Goal: Task Accomplishment & Management: Manage account settings

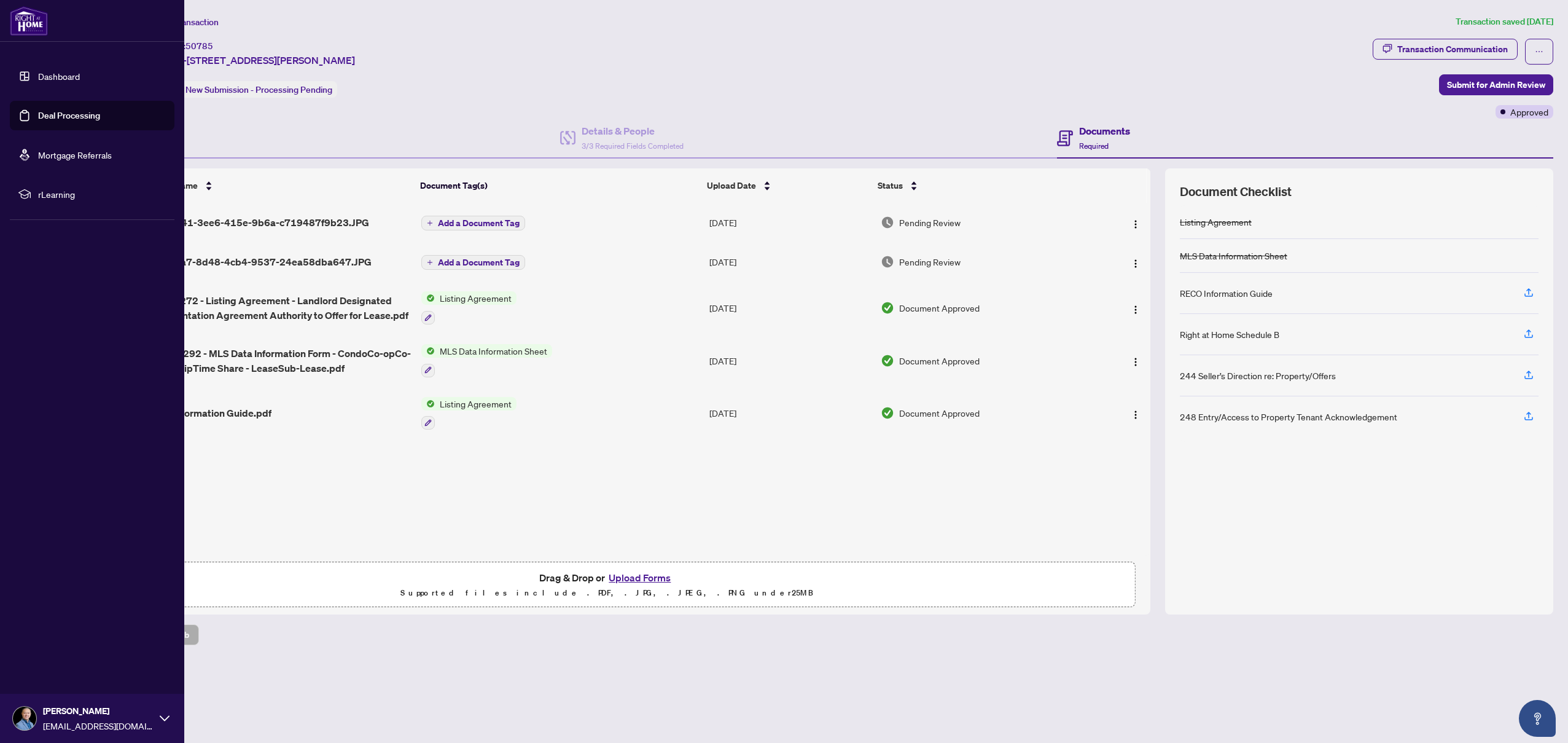
click at [55, 114] on link "Deal Processing" at bounding box center [69, 115] width 62 height 11
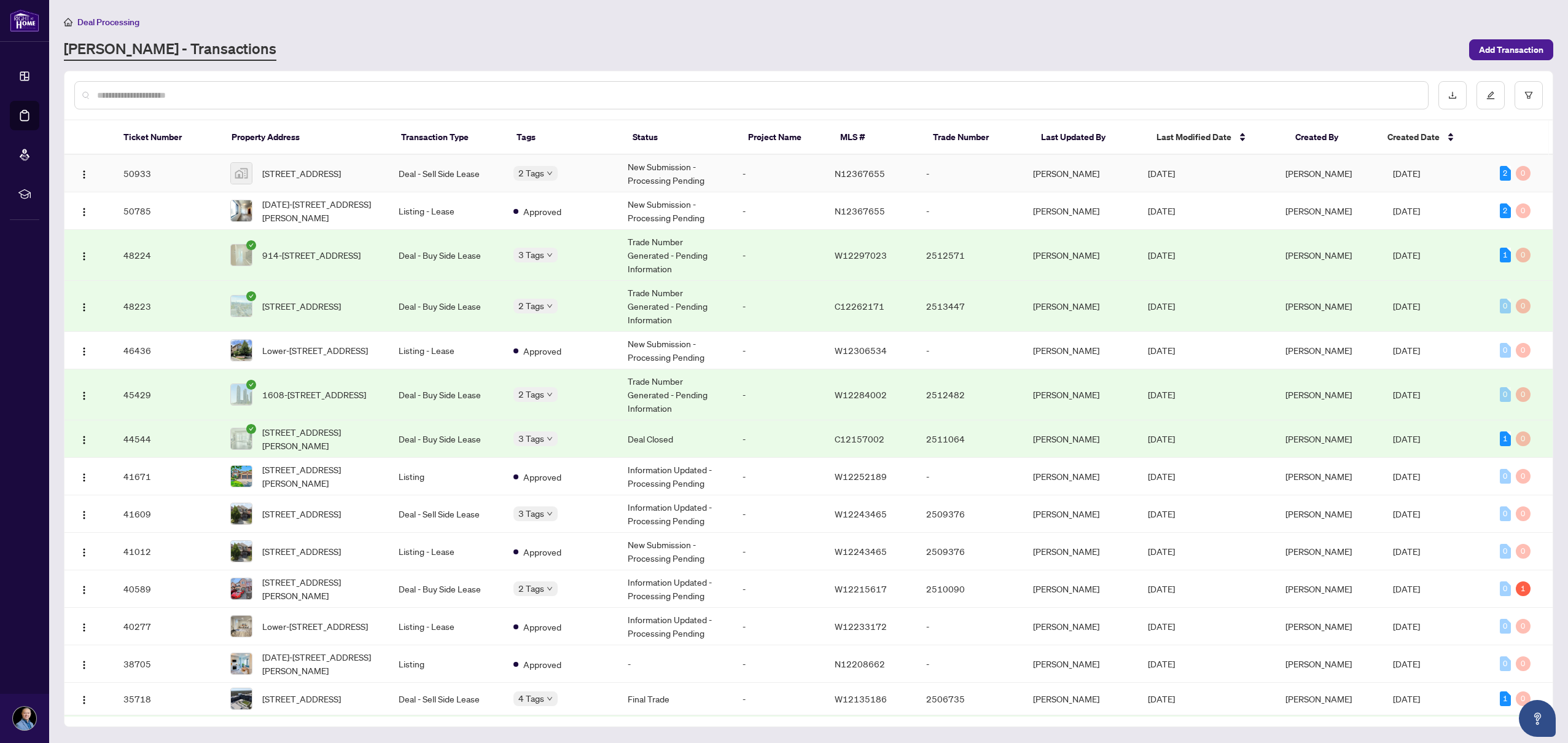
click at [305, 166] on span "[STREET_ADDRESS]" at bounding box center [302, 173] width 78 height 14
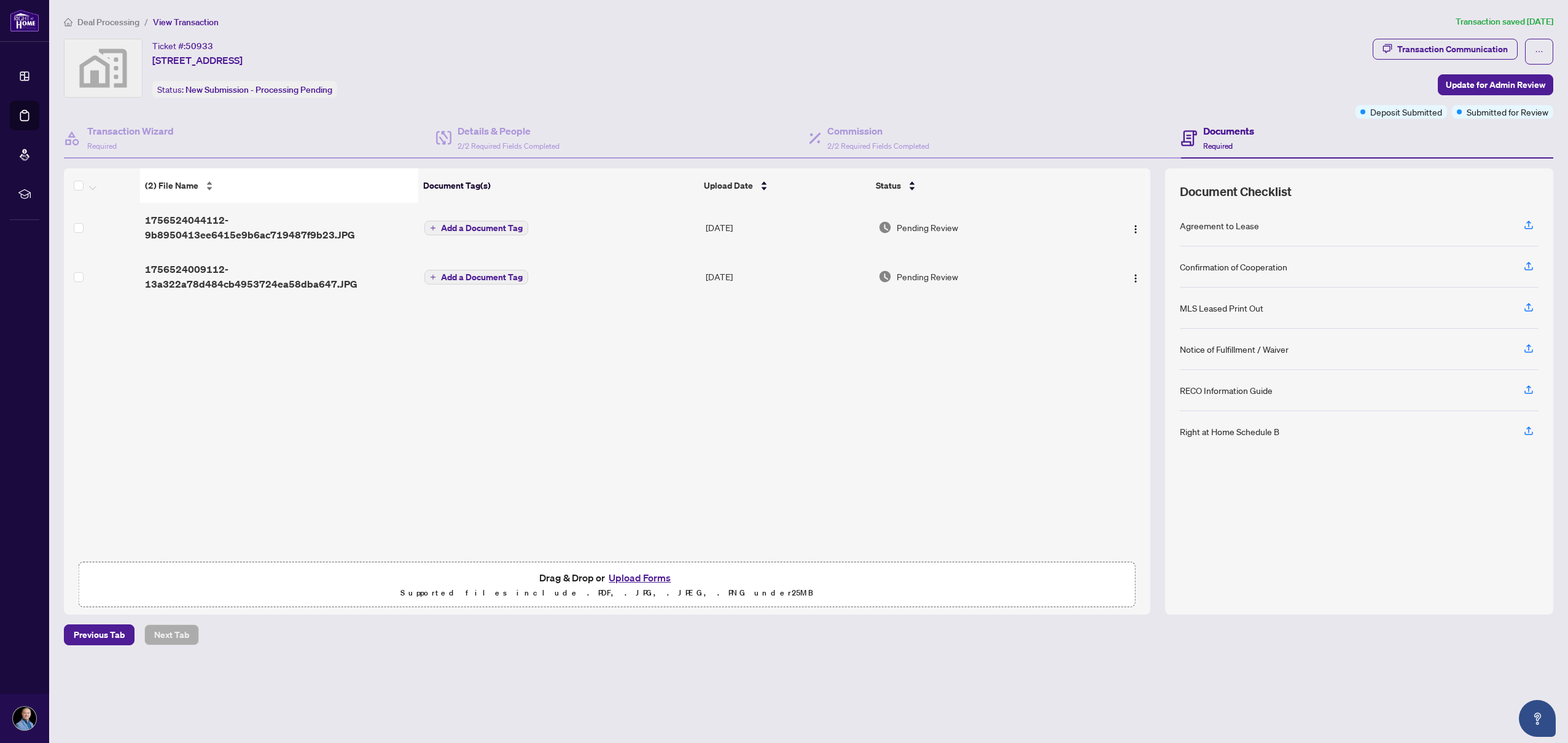
click at [166, 184] on span "(2) File Name" at bounding box center [172, 186] width 54 height 14
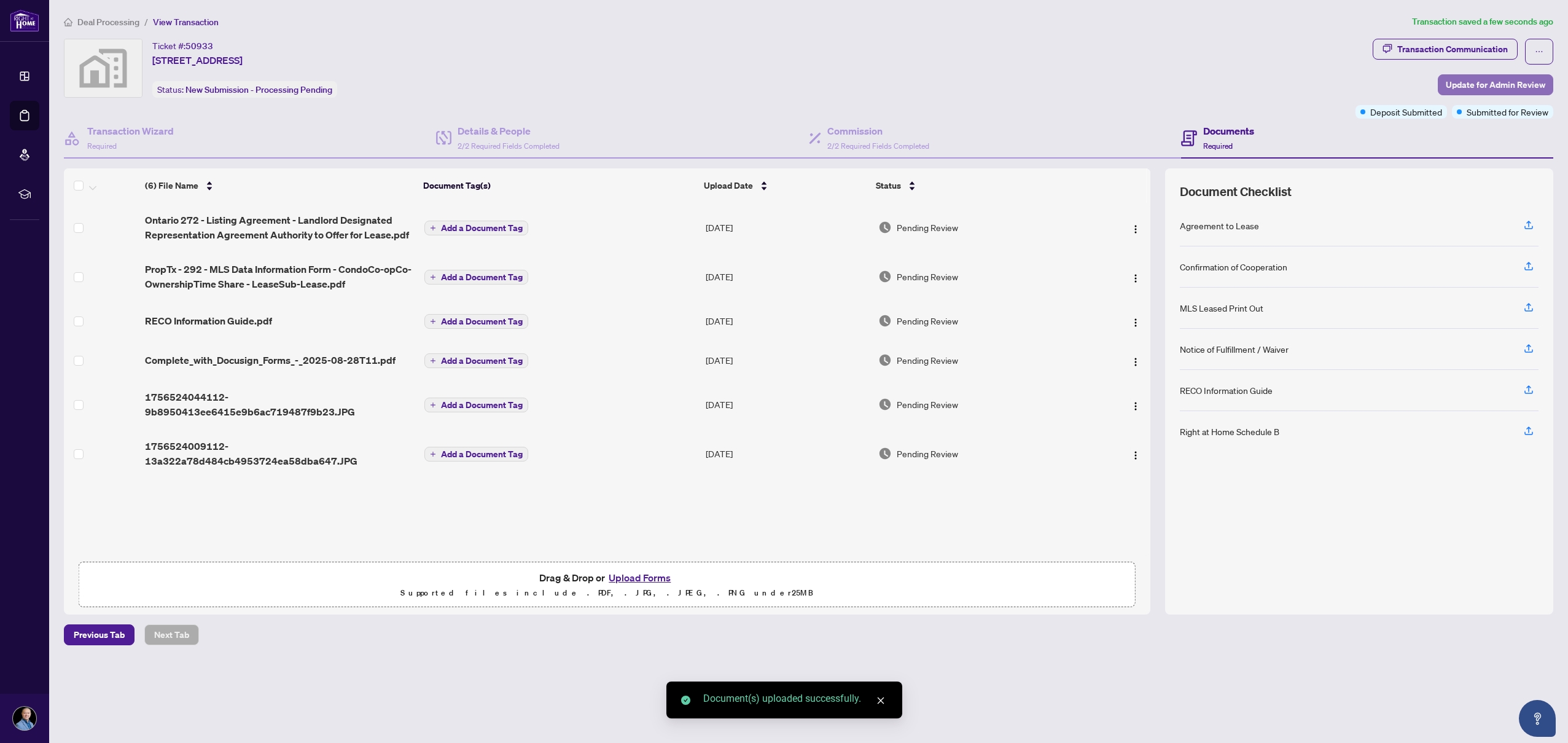
click at [1476, 84] on span "Update for Admin Review" at bounding box center [1495, 85] width 100 height 20
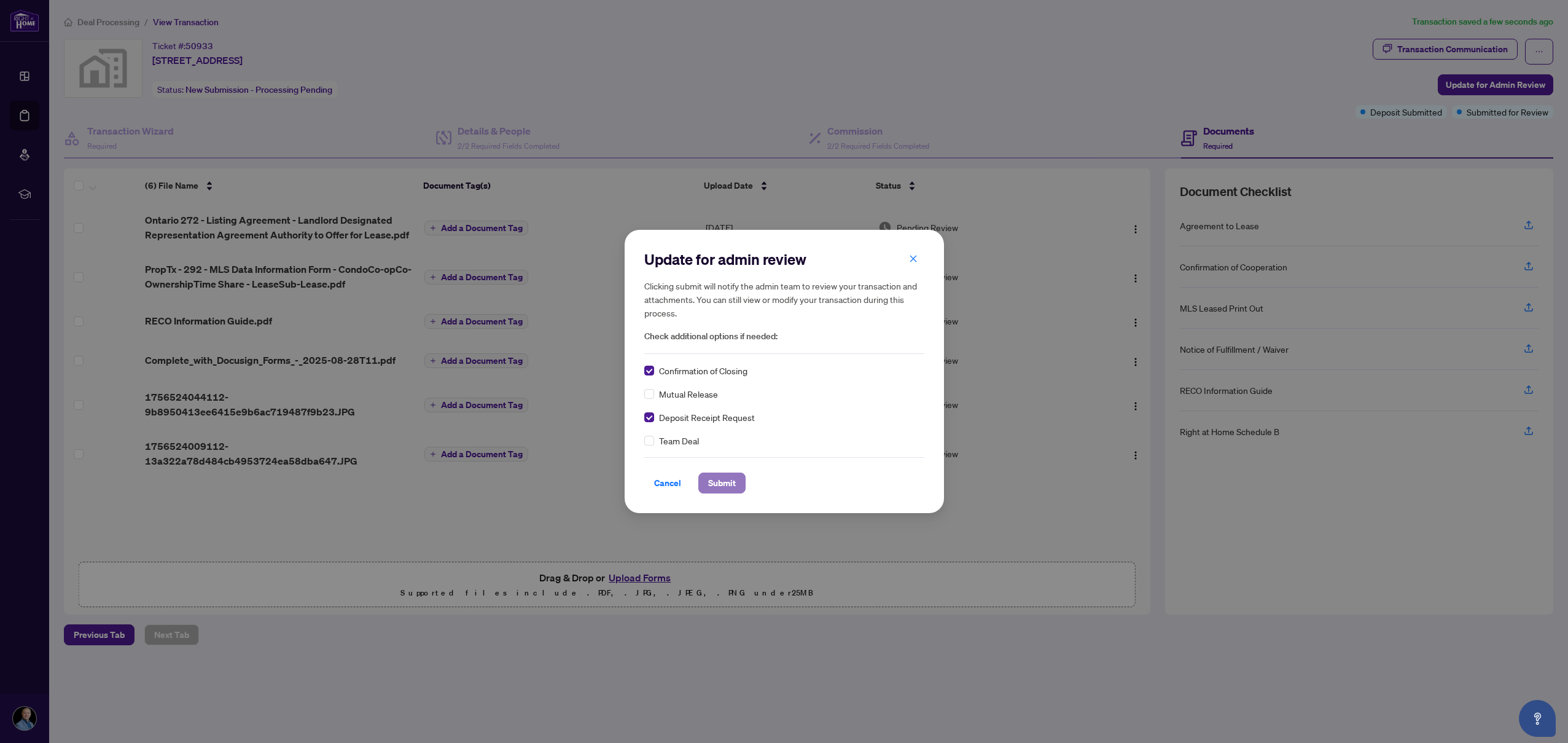
click at [722, 486] on span "Submit" at bounding box center [722, 483] width 27 height 20
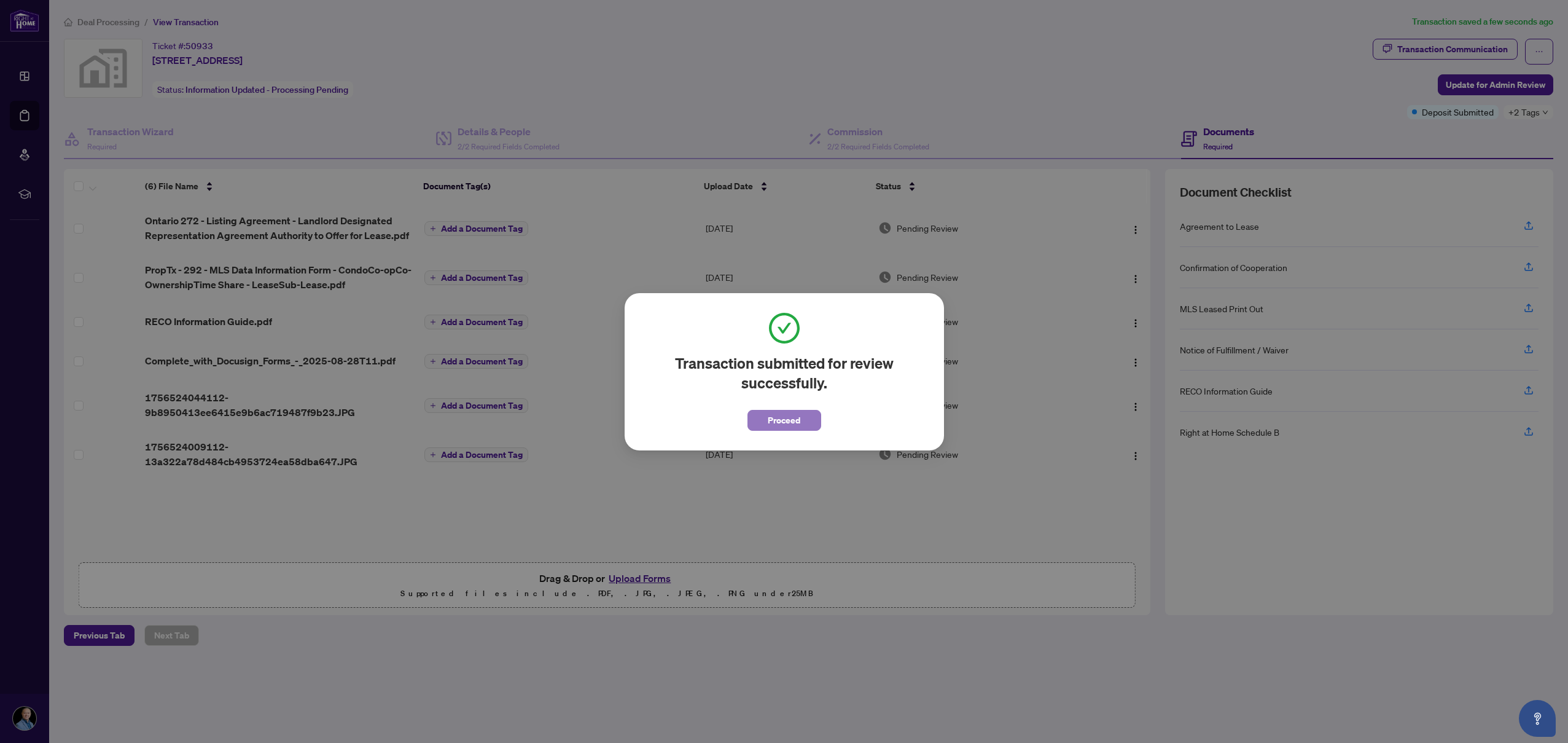
click at [789, 416] on span "Proceed" at bounding box center [784, 420] width 32 height 20
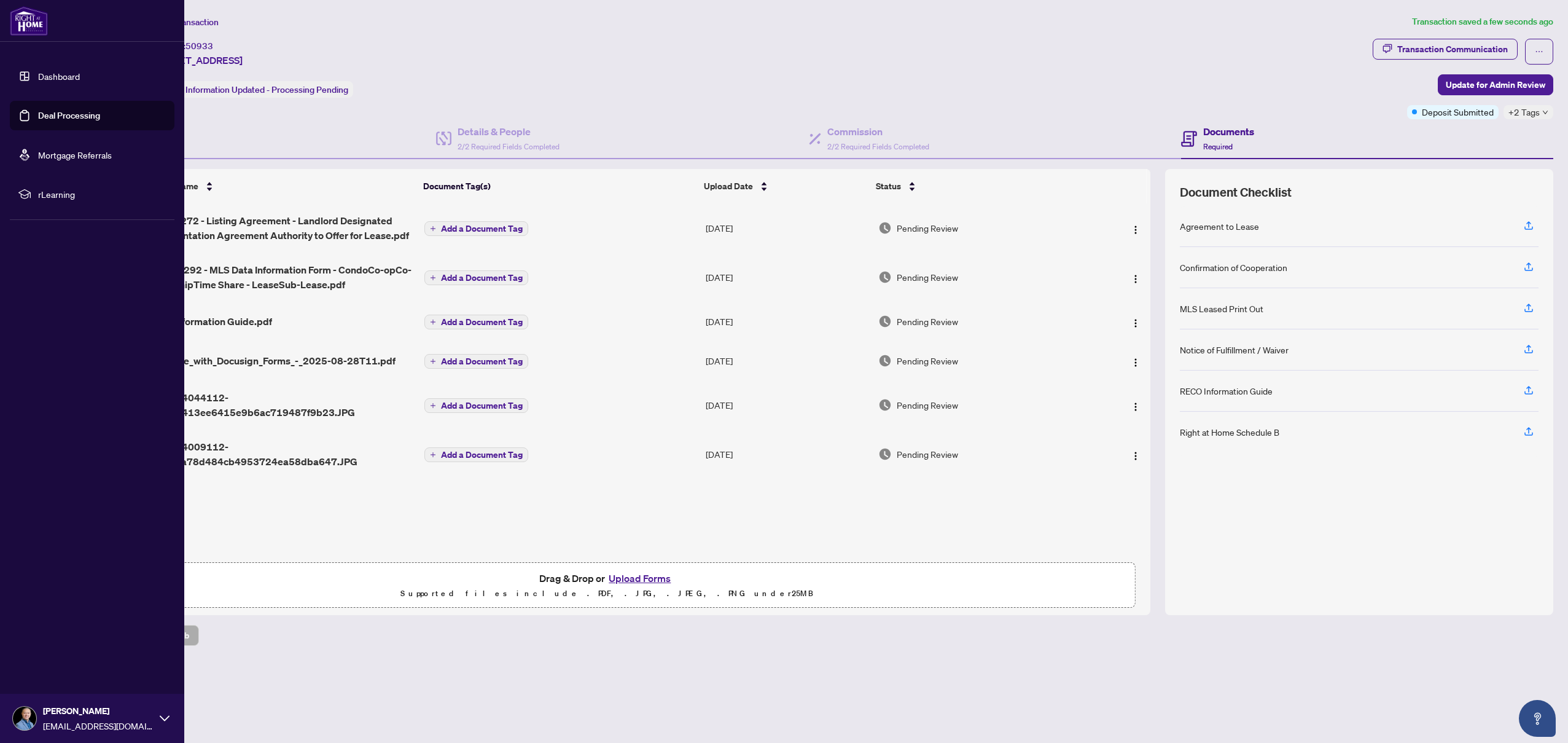
drag, startPoint x: 37, startPoint y: 115, endPoint x: 53, endPoint y: 122, distance: 17.5
click at [38, 115] on link "Deal Processing" at bounding box center [69, 115] width 62 height 11
